Goal: Use online tool/utility: Utilize a website feature to perform a specific function

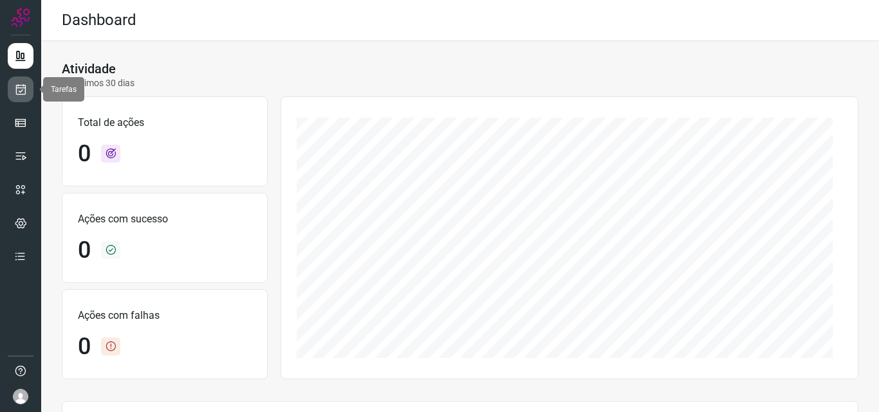
click at [20, 89] on icon at bounding box center [21, 89] width 14 height 13
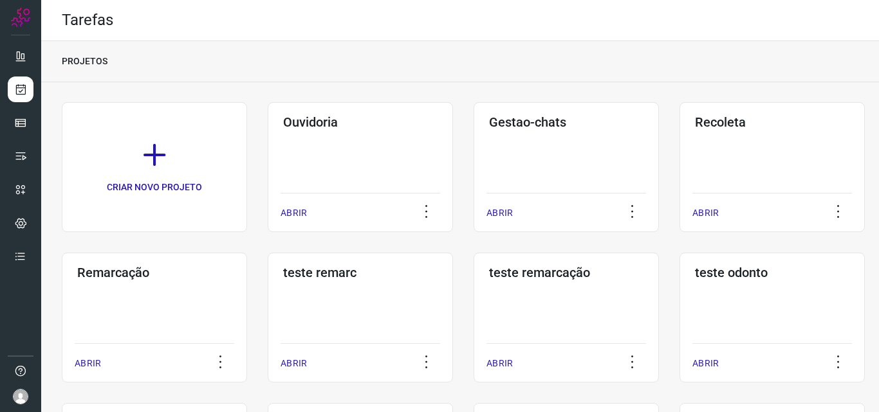
click at [102, 277] on h3 "Remarcação" at bounding box center [154, 272] width 154 height 15
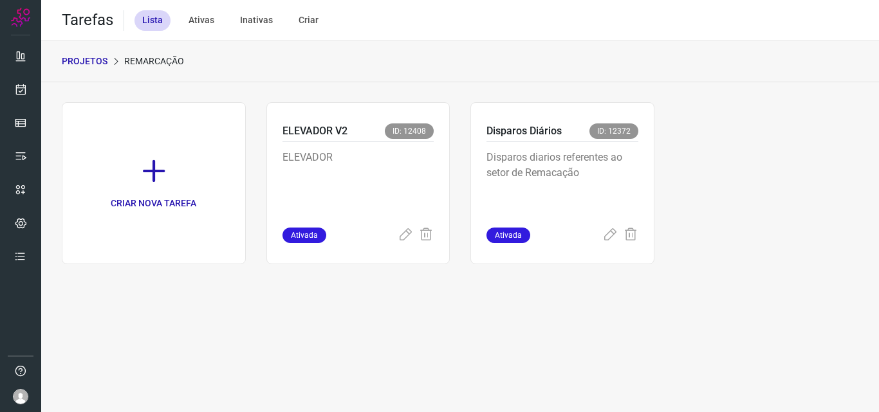
click at [611, 142] on div "Disparos Diários ID: 12372" at bounding box center [562, 133] width 152 height 19
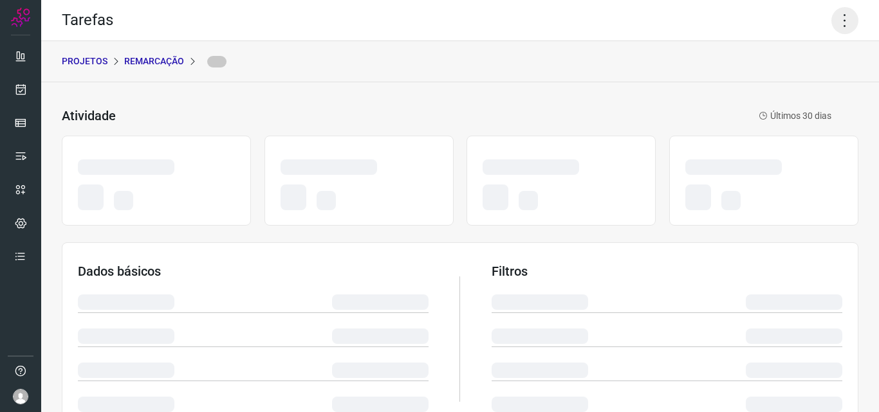
click at [831, 15] on icon at bounding box center [844, 20] width 27 height 27
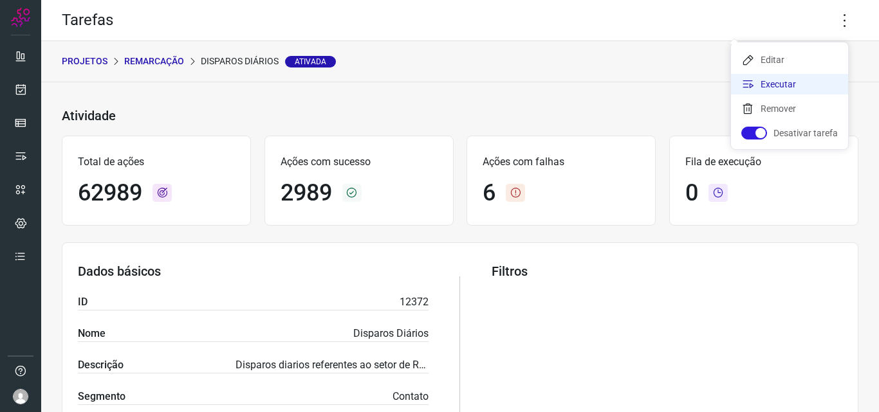
click at [810, 75] on li "Executar" at bounding box center [789, 84] width 117 height 21
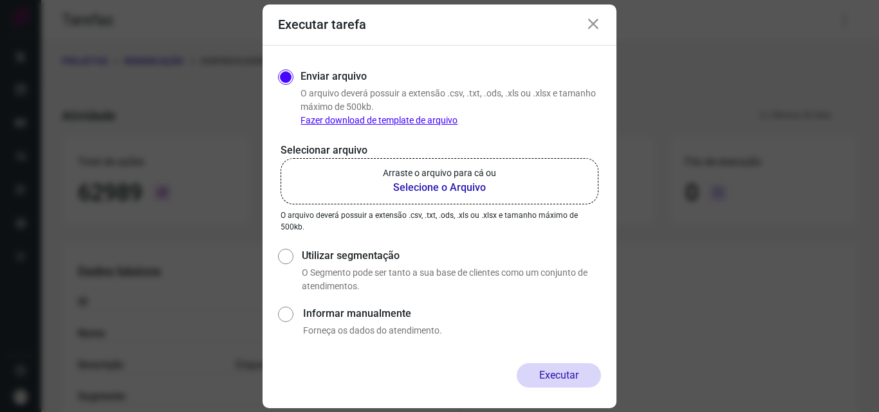
click at [382, 181] on label "Arraste o arquivo para cá ou Selecione o Arquivo" at bounding box center [440, 181] width 318 height 46
click at [0, 0] on input "Arraste o arquivo para cá ou Selecione o Arquivo" at bounding box center [0, 0] width 0 height 0
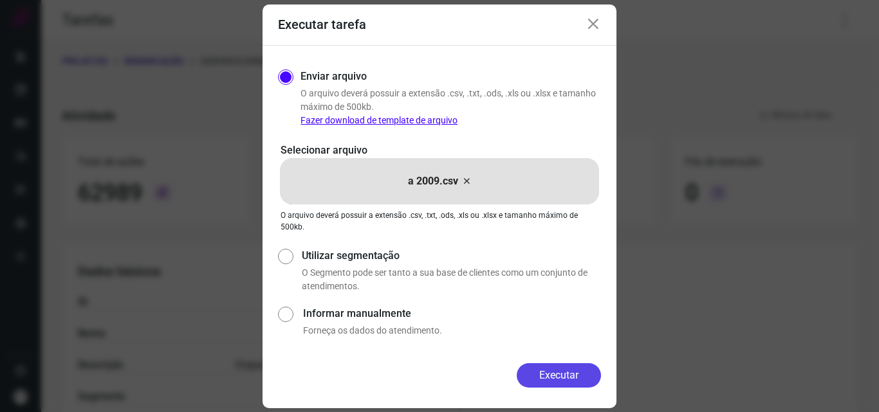
click at [546, 373] on button "Executar" at bounding box center [559, 376] width 84 height 24
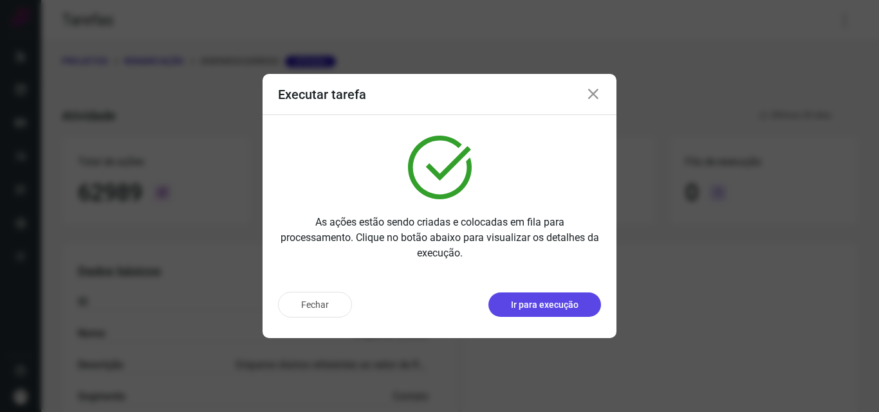
click at [546, 311] on p "Ir para execução" at bounding box center [545, 306] width 68 height 14
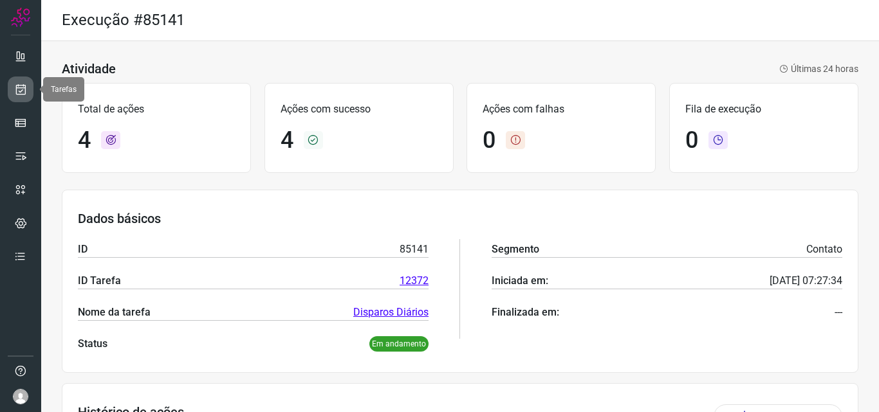
click at [19, 84] on icon at bounding box center [21, 89] width 14 height 13
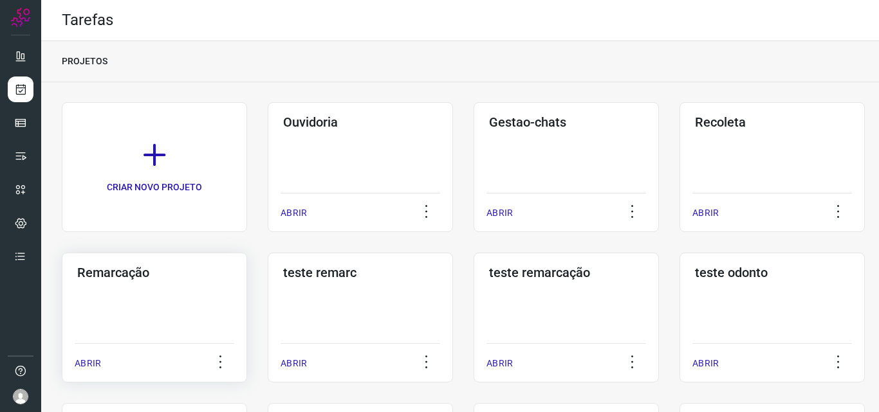
click at [165, 347] on div "ABRIR" at bounding box center [155, 360] width 160 height 32
click at [189, 272] on h3 "Remarcação" at bounding box center [154, 272] width 154 height 15
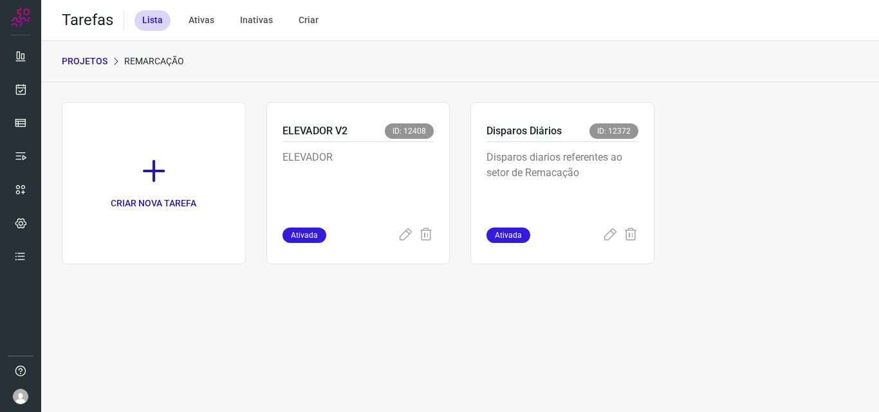
click at [577, 165] on p "Disparos diarios referentes ao setor de Remacação" at bounding box center [562, 182] width 152 height 64
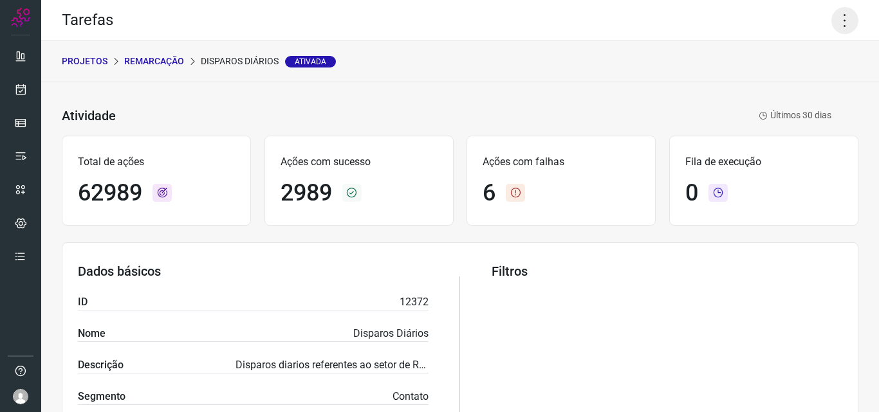
click at [840, 11] on icon at bounding box center [844, 20] width 27 height 27
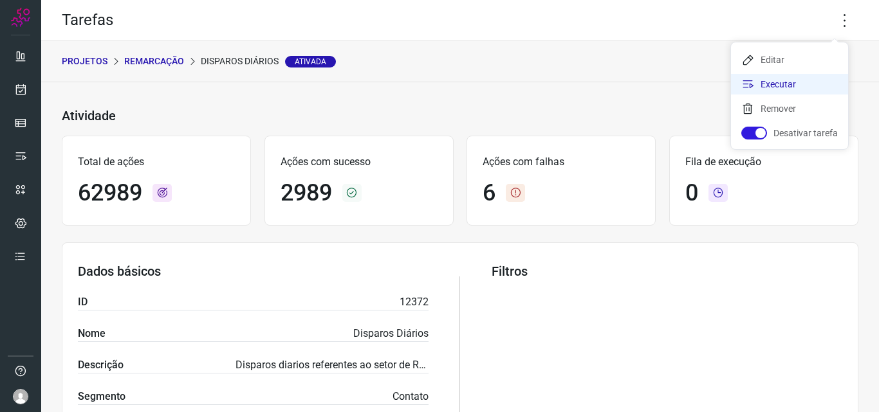
click at [791, 77] on li "Executar" at bounding box center [789, 84] width 117 height 21
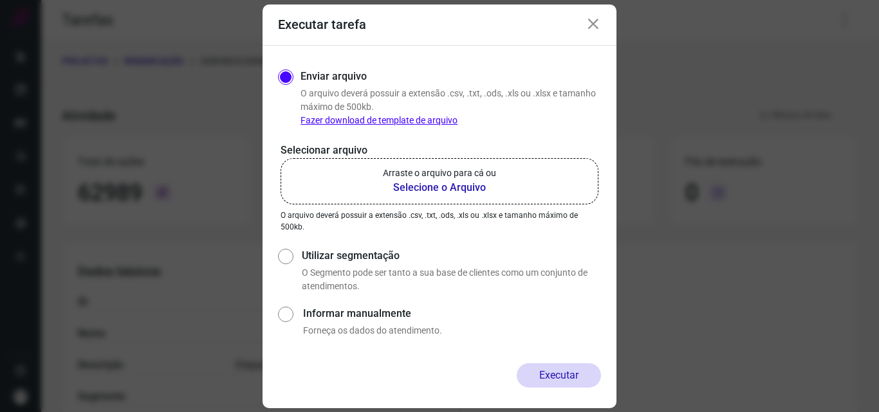
click at [504, 169] on label "Arraste o arquivo para cá ou Selecione o Arquivo" at bounding box center [440, 181] width 318 height 46
click at [0, 0] on input "Arraste o arquivo para cá ou Selecione o Arquivo" at bounding box center [0, 0] width 0 height 0
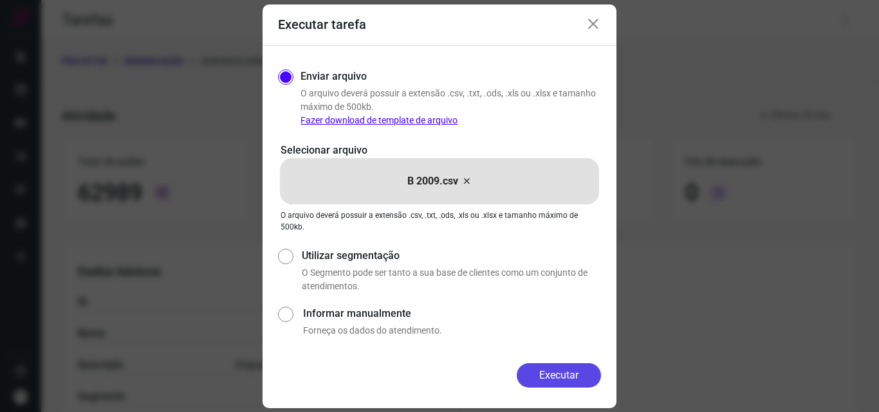
click at [581, 377] on button "Executar" at bounding box center [559, 376] width 84 height 24
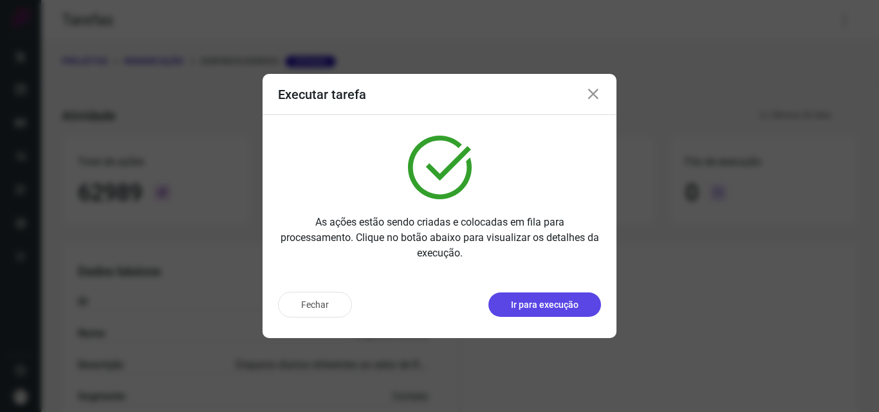
click at [563, 304] on p "Ir para execução" at bounding box center [545, 306] width 68 height 14
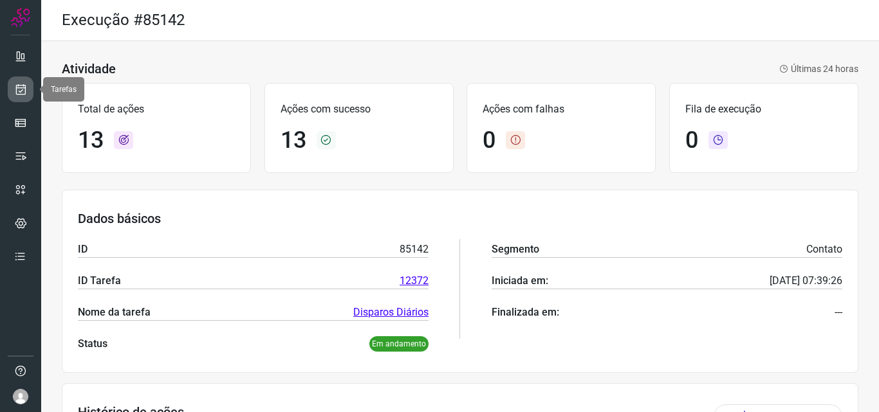
click at [15, 86] on icon at bounding box center [21, 89] width 14 height 13
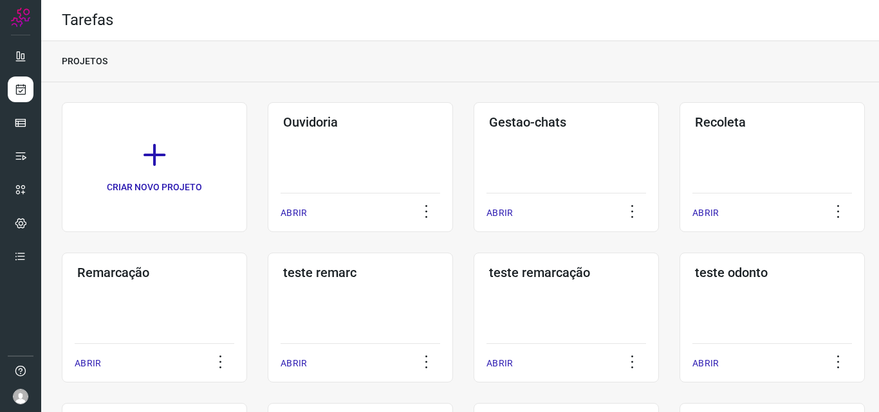
click at [156, 281] on div "Remarcação ABRIR" at bounding box center [154, 318] width 185 height 130
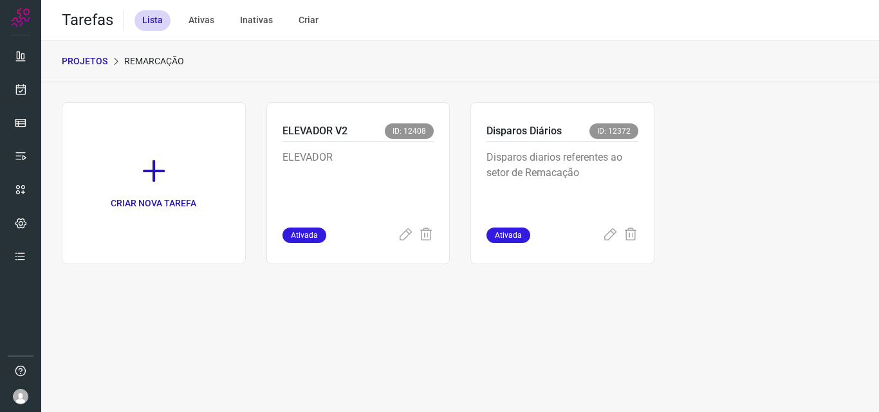
click at [564, 183] on p "Disparos diarios referentes ao setor de Remacação" at bounding box center [562, 182] width 152 height 64
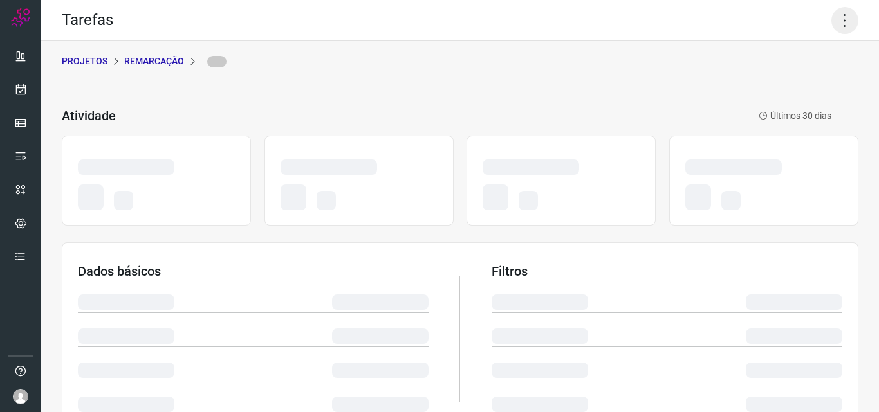
click at [833, 16] on icon at bounding box center [844, 20] width 27 height 27
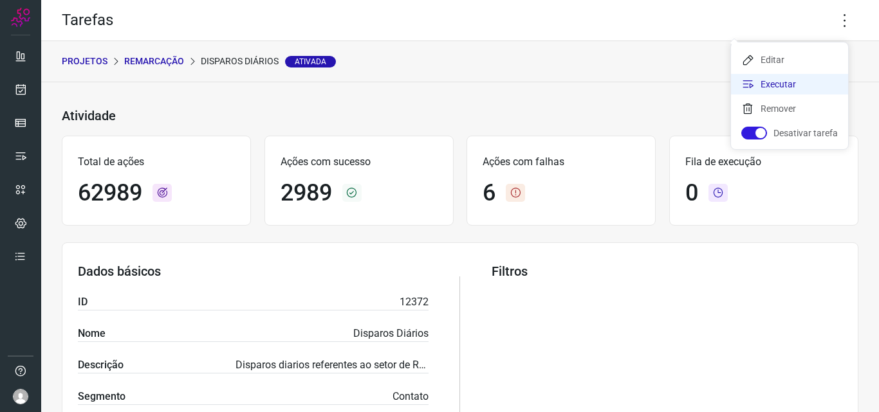
click at [788, 88] on li "Executar" at bounding box center [789, 84] width 117 height 21
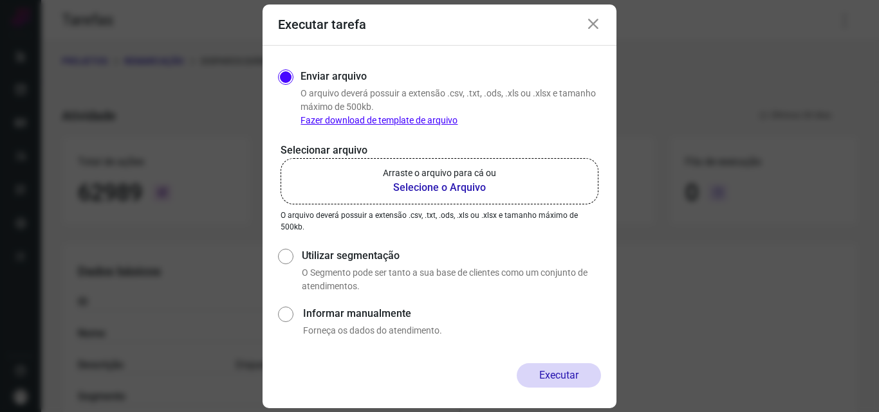
click at [431, 187] on b "Selecione o Arquivo" at bounding box center [439, 187] width 113 height 15
click at [0, 0] on input "Arraste o arquivo para cá ou Selecione o Arquivo" at bounding box center [0, 0] width 0 height 0
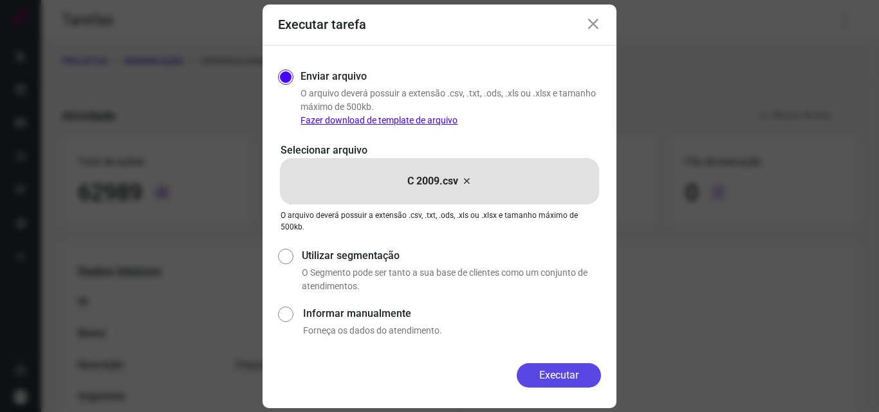
click at [560, 385] on button "Executar" at bounding box center [559, 376] width 84 height 24
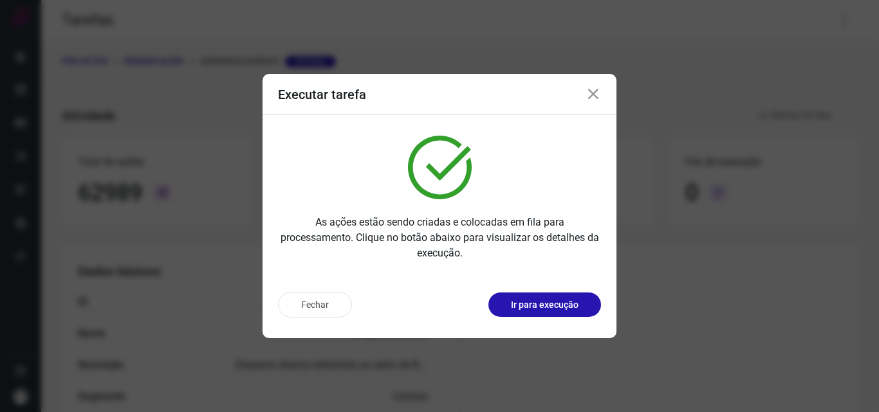
click at [548, 308] on p "Ir para execução" at bounding box center [545, 306] width 68 height 14
